Goal: Task Accomplishment & Management: Complete application form

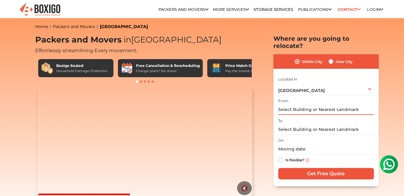
click at [326, 104] on input "text" at bounding box center [326, 109] width 96 height 11
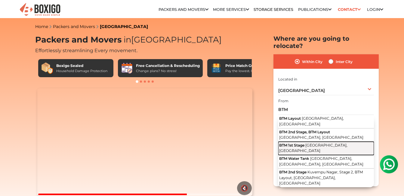
click at [320, 143] on span "[GEOGRAPHIC_DATA], [GEOGRAPHIC_DATA]" at bounding box center [313, 148] width 68 height 10
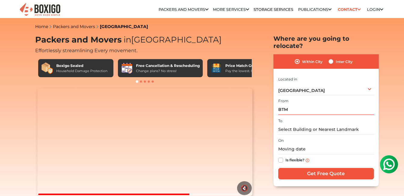
type input "BTM 1st Stage, [GEOGRAPHIC_DATA], [GEOGRAPHIC_DATA]"
click at [299, 124] on input "text" at bounding box center [326, 129] width 96 height 11
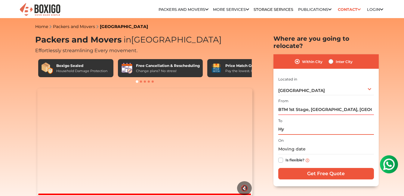
type input "H"
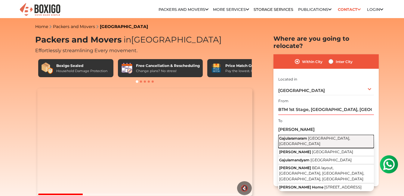
click at [309, 136] on span "[GEOGRAPHIC_DATA], [GEOGRAPHIC_DATA]" at bounding box center [314, 141] width 71 height 10
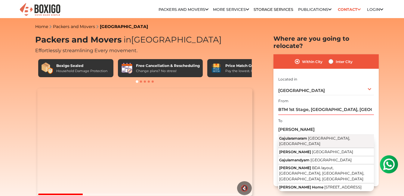
type input "Gajularamaram, [GEOGRAPHIC_DATA], [GEOGRAPHIC_DATA]"
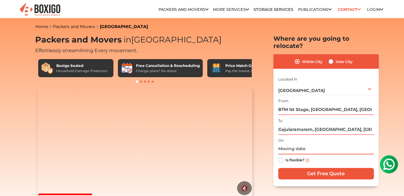
click at [304, 144] on input "text" at bounding box center [326, 149] width 96 height 11
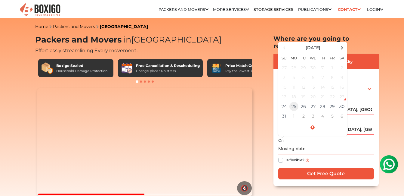
click at [297, 101] on td "25" at bounding box center [294, 106] width 10 height 10
type input "[DATE] 12:00 AM"
click at [286, 156] on label "Is flexible?" at bounding box center [295, 159] width 19 height 6
click at [281, 156] on input "Is flexible?" at bounding box center [280, 159] width 5 height 6
checkbox input "true"
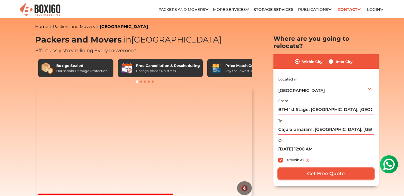
click at [323, 168] on input "Get Free Quote" at bounding box center [326, 173] width 96 height 11
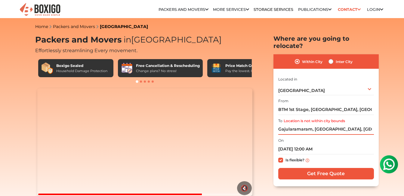
drag, startPoint x: 363, startPoint y: 122, endPoint x: 274, endPoint y: 121, distance: 89.7
click at [274, 121] on div "Within City Inter City I am shifting my 1 BHK 2 BHK 3 BHK 3 + BHK FEW ITEMS 1 B…" at bounding box center [326, 120] width 105 height 132
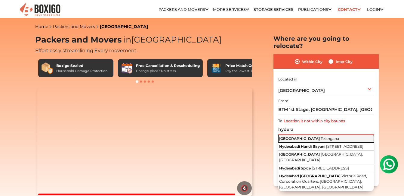
drag, startPoint x: 306, startPoint y: 131, endPoint x: 309, endPoint y: 132, distance: 3.4
click at [321, 136] on span "Telangana" at bounding box center [330, 138] width 18 height 5
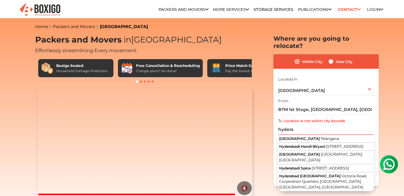
type input "[GEOGRAPHIC_DATA], [GEOGRAPHIC_DATA]"
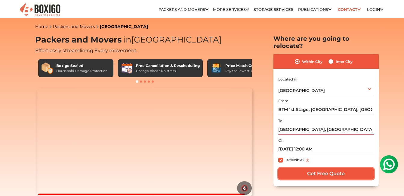
click at [320, 168] on input "Get Free Quote" at bounding box center [326, 173] width 96 height 11
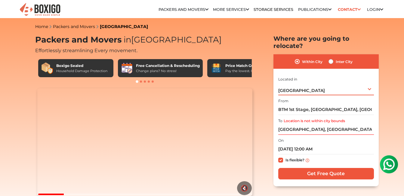
click at [366, 83] on div "[GEOGRAPHIC_DATA] Select City [GEOGRAPHIC_DATA] [GEOGRAPHIC_DATA] [GEOGRAPHIC_D…" at bounding box center [326, 88] width 96 height 13
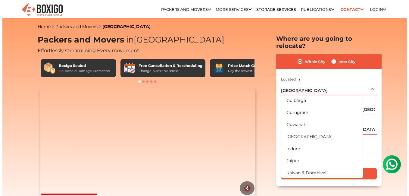
scroll to position [120, 0]
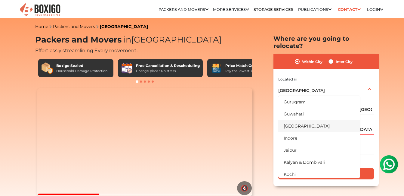
click at [310, 120] on li "[GEOGRAPHIC_DATA]" at bounding box center [319, 126] width 82 height 12
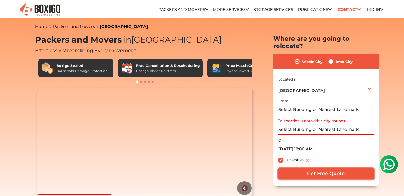
click at [321, 168] on input "Get Free Quote" at bounding box center [326, 173] width 96 height 11
